Goal: Find specific page/section: Find specific page/section

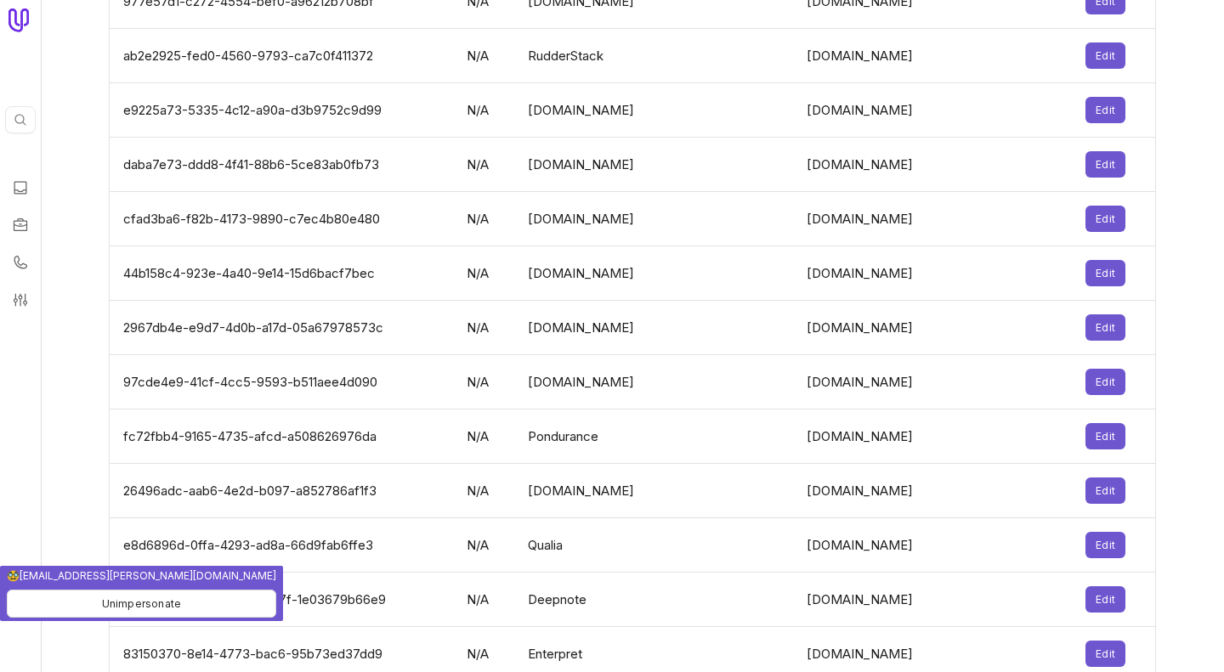
scroll to position [3068, 0]
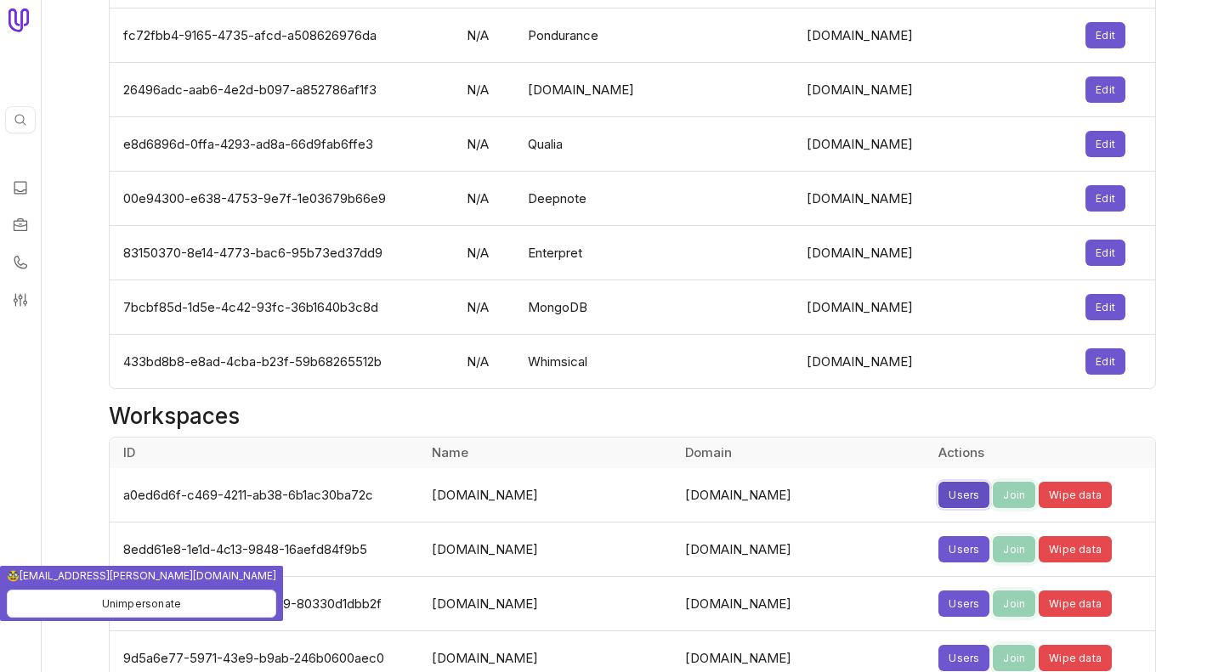
click at [938, 489] on button "Users" at bounding box center [963, 495] width 51 height 26
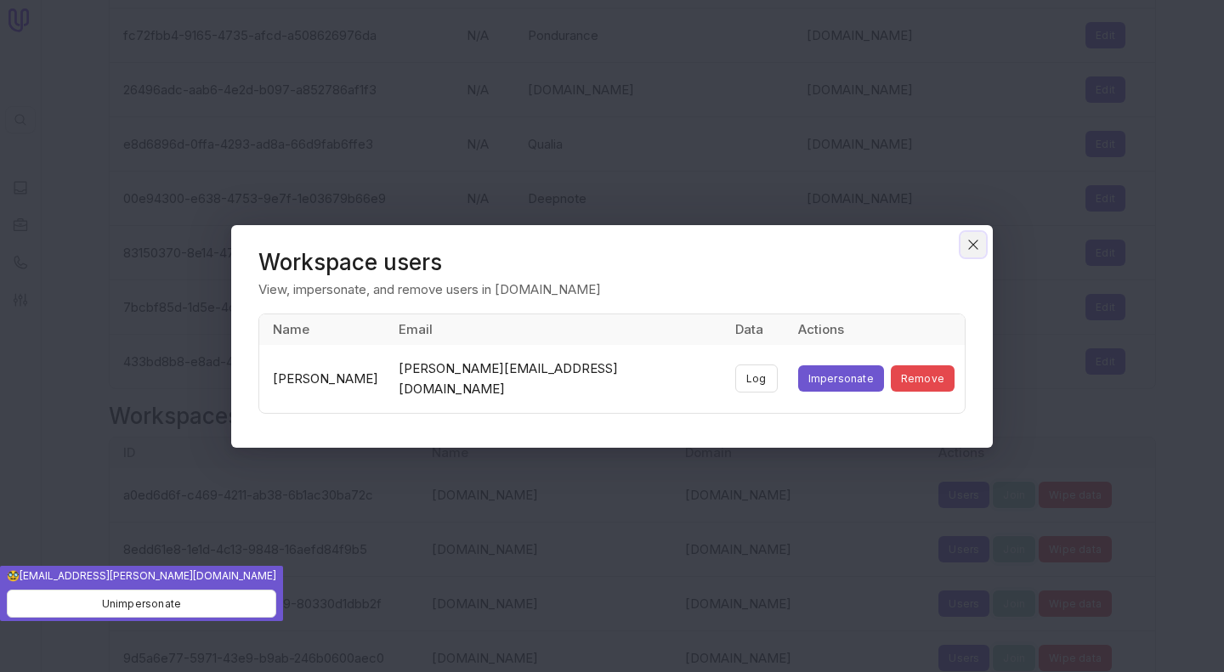
click at [979, 252] on icon "Close" at bounding box center [972, 244] width 15 height 15
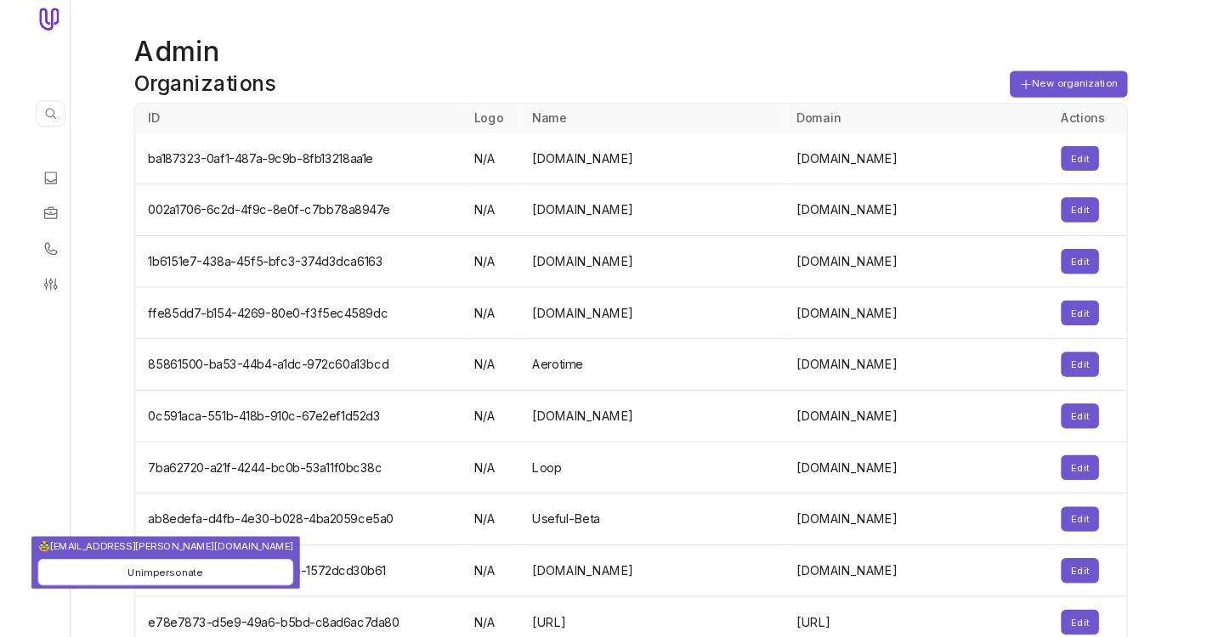
scroll to position [3068, 0]
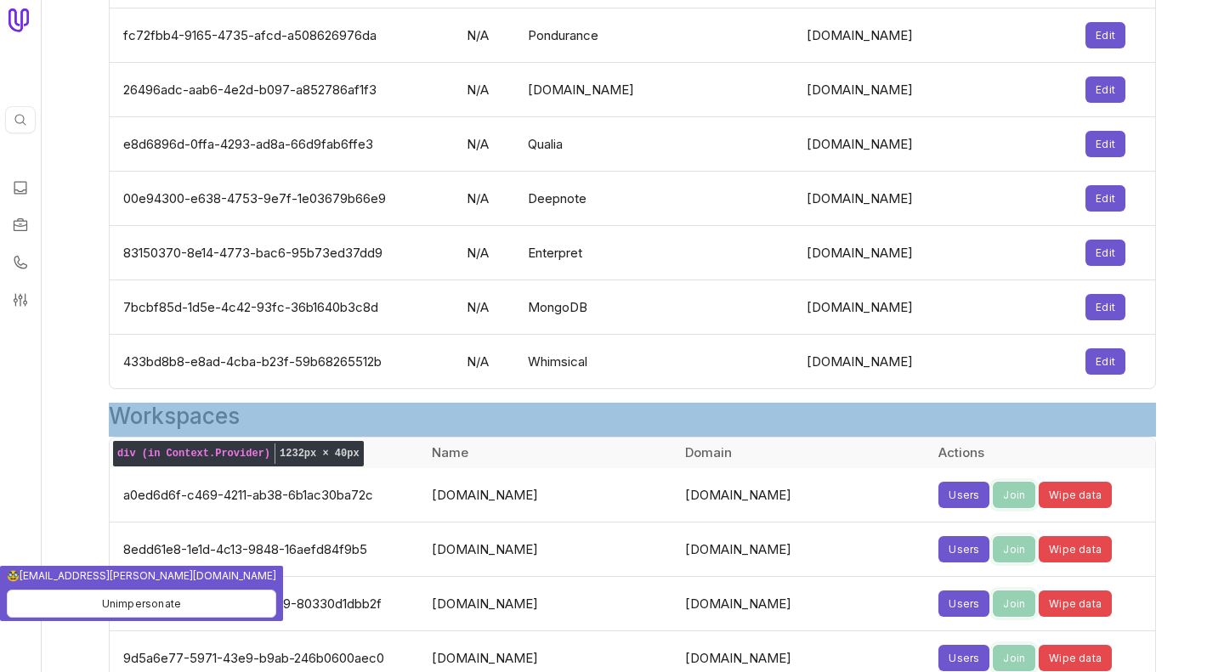
click at [276, 427] on div "Workspaces" at bounding box center [632, 420] width 1047 height 34
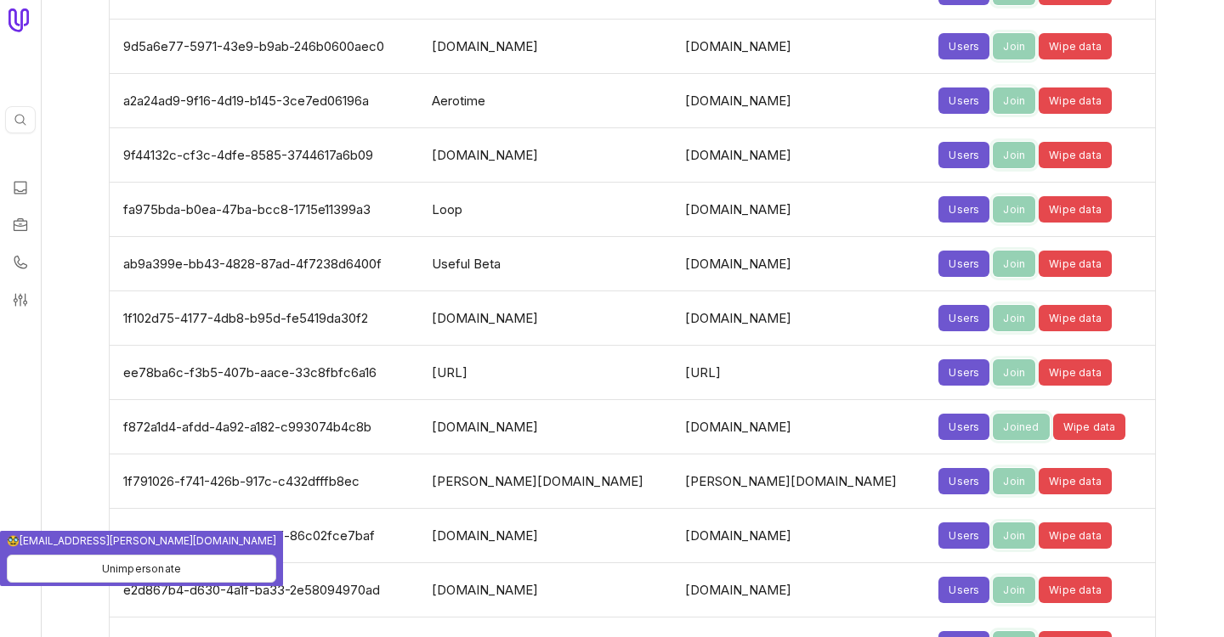
scroll to position [5529, 0]
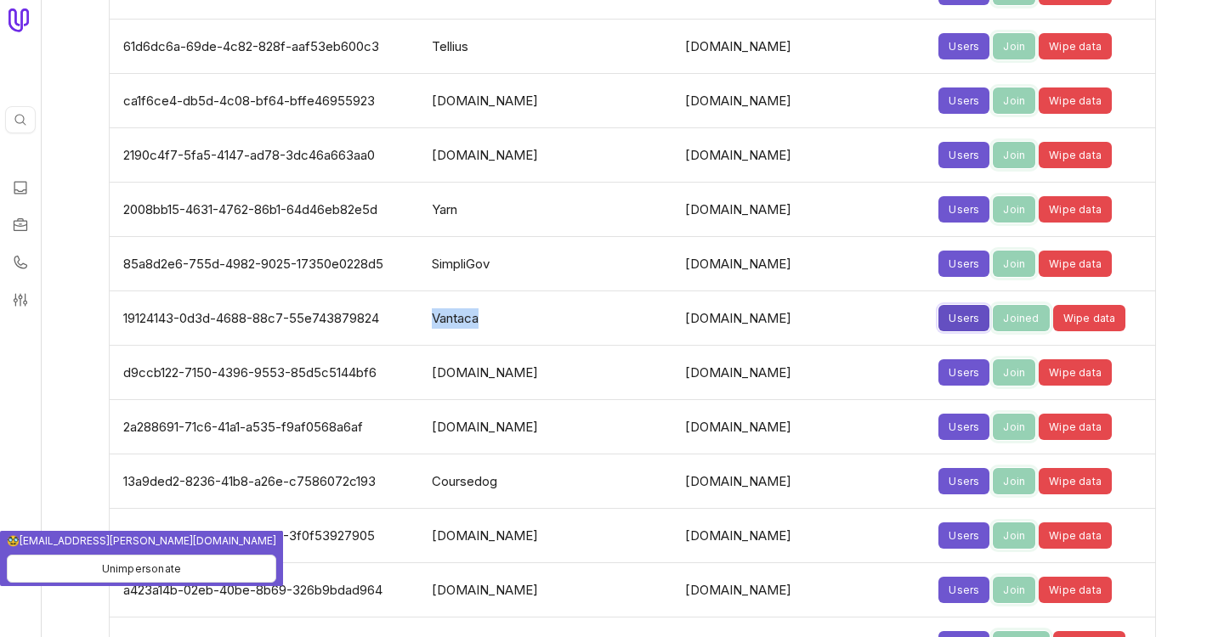
click at [938, 325] on button "Users" at bounding box center [963, 318] width 51 height 26
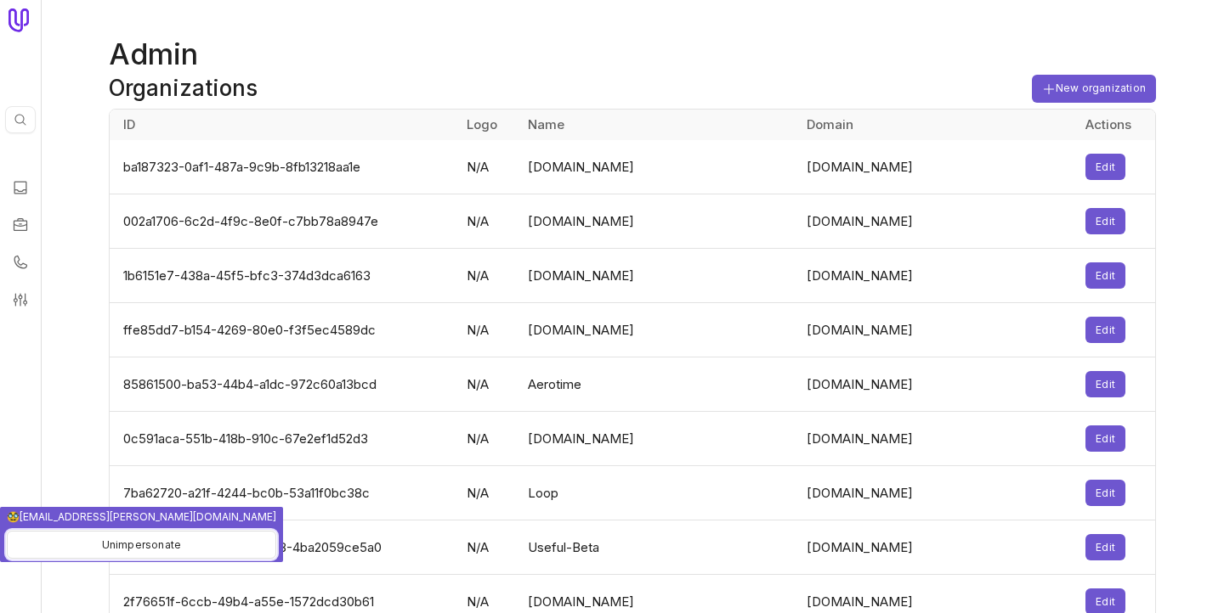
click at [89, 546] on button "Unimpersonate" at bounding box center [141, 545] width 269 height 28
